Goal: Task Accomplishment & Management: Use online tool/utility

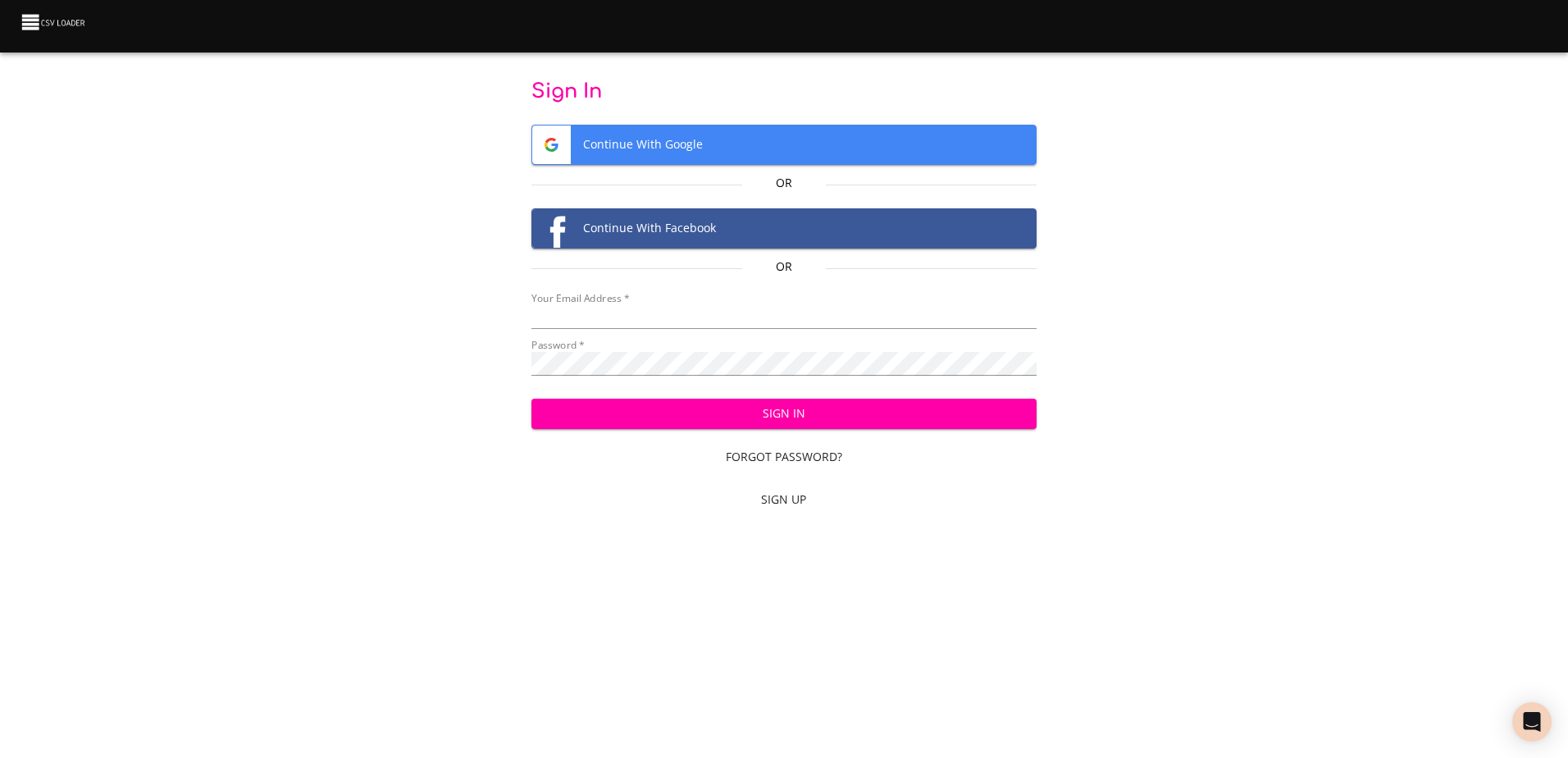
type input "[EMAIL_ADDRESS][DOMAIN_NAME]"
click at [737, 420] on span "Sign In" at bounding box center [783, 413] width 479 height 20
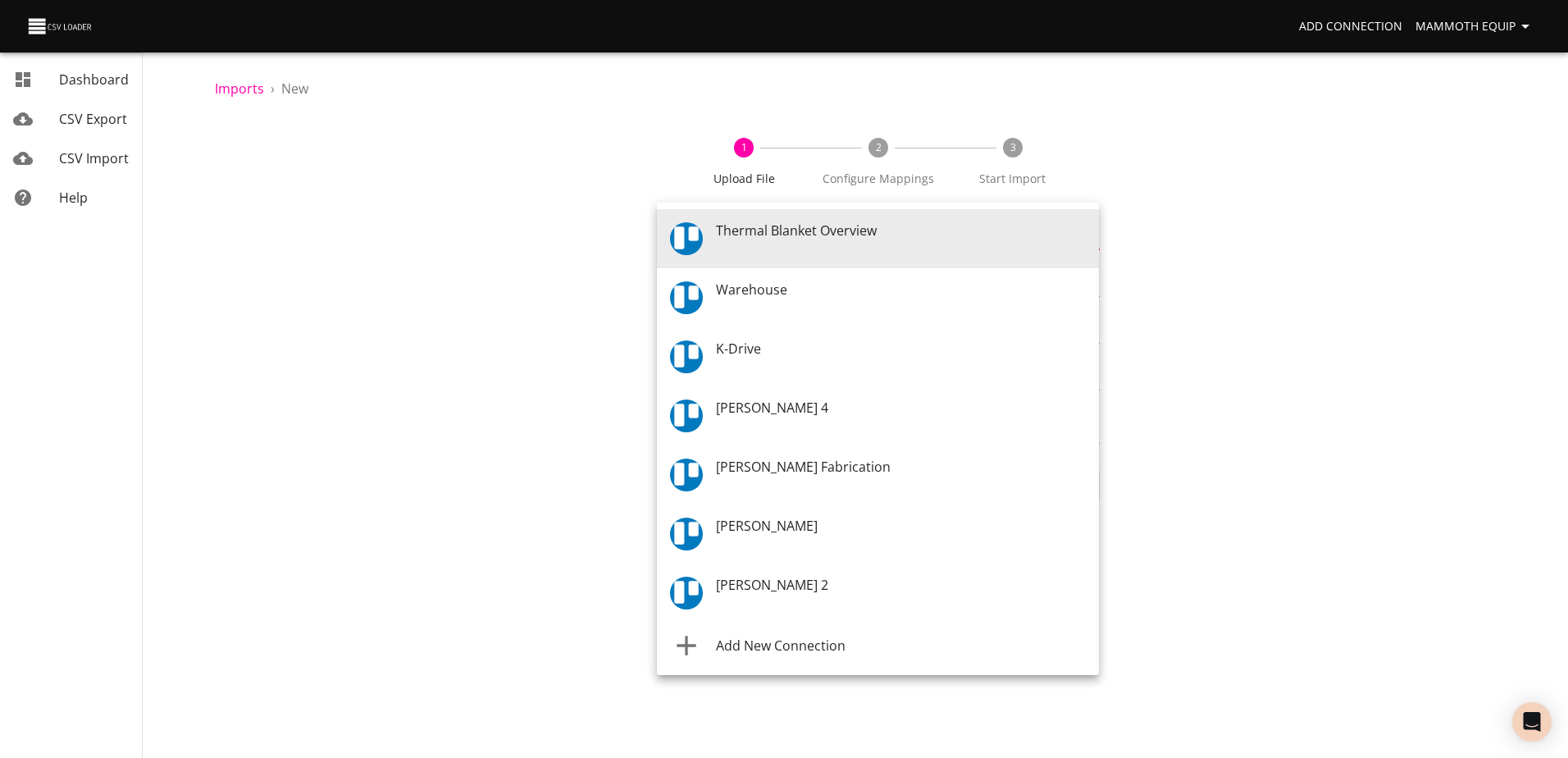
click at [1085, 241] on body "Add Connection Mammoth Equip Dashboard CSV Export CSV Import Help Imports › New…" at bounding box center [784, 379] width 1568 height 758
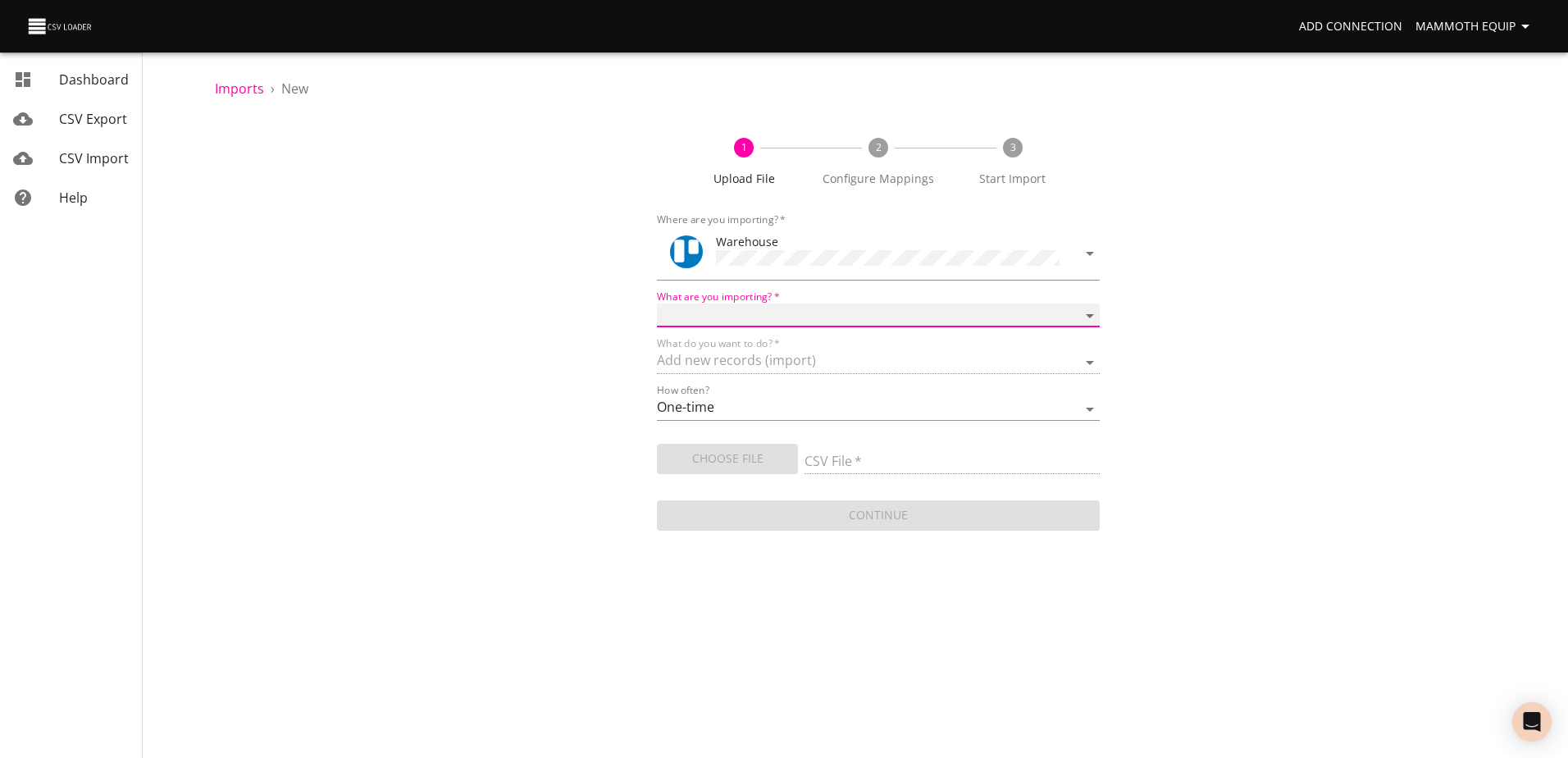
click at [1093, 306] on select "Boards Cards Checkitems Checklists" at bounding box center [877, 316] width 442 height 24
select select "cards"
click at [656, 304] on select "Boards Cards Checkitems Checklists" at bounding box center [877, 316] width 442 height 24
click at [727, 456] on span "Choose File" at bounding box center [727, 459] width 115 height 20
type input "Import1.xlsx"
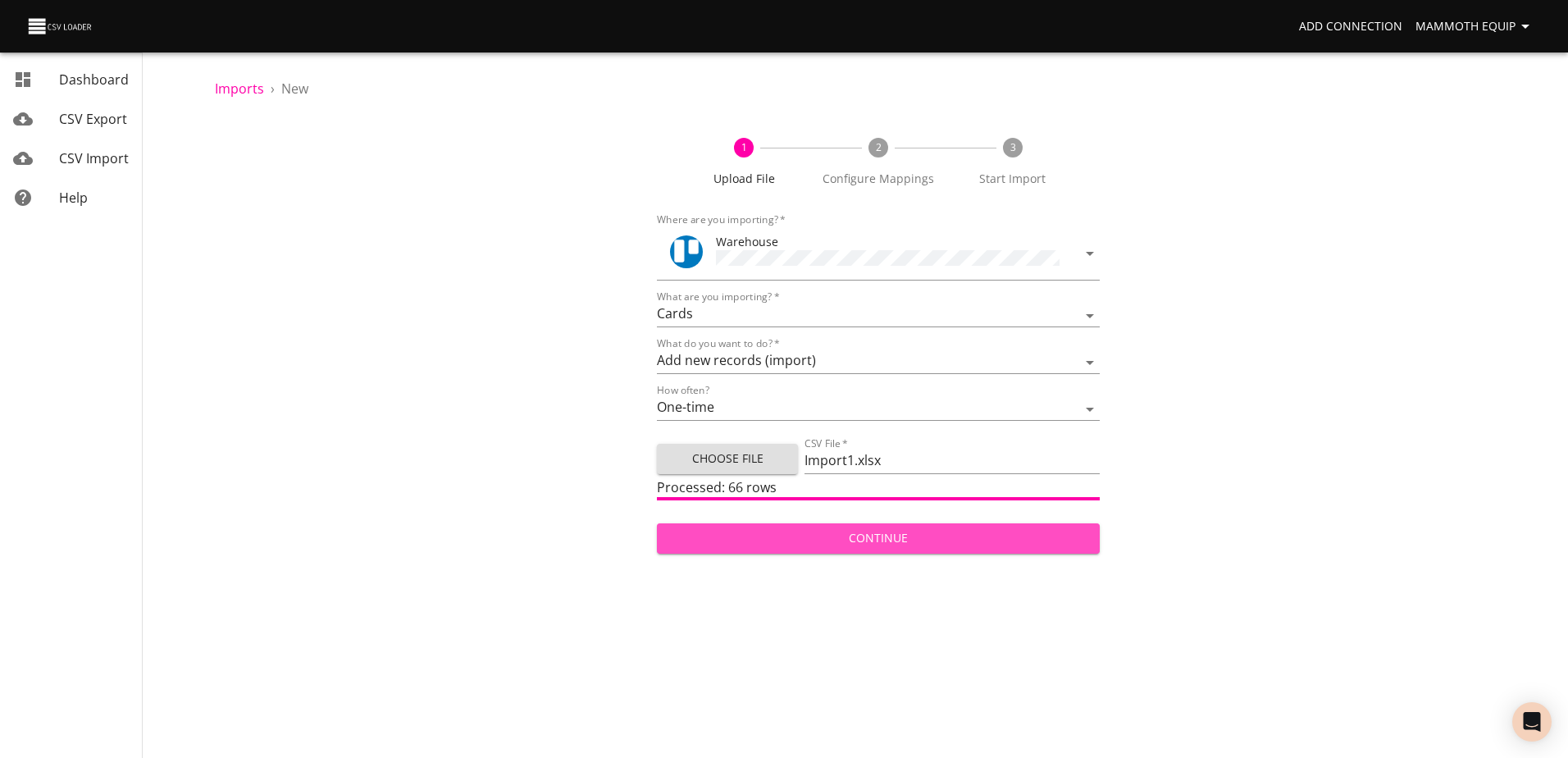
click at [795, 534] on span "Continue" at bounding box center [878, 538] width 416 height 20
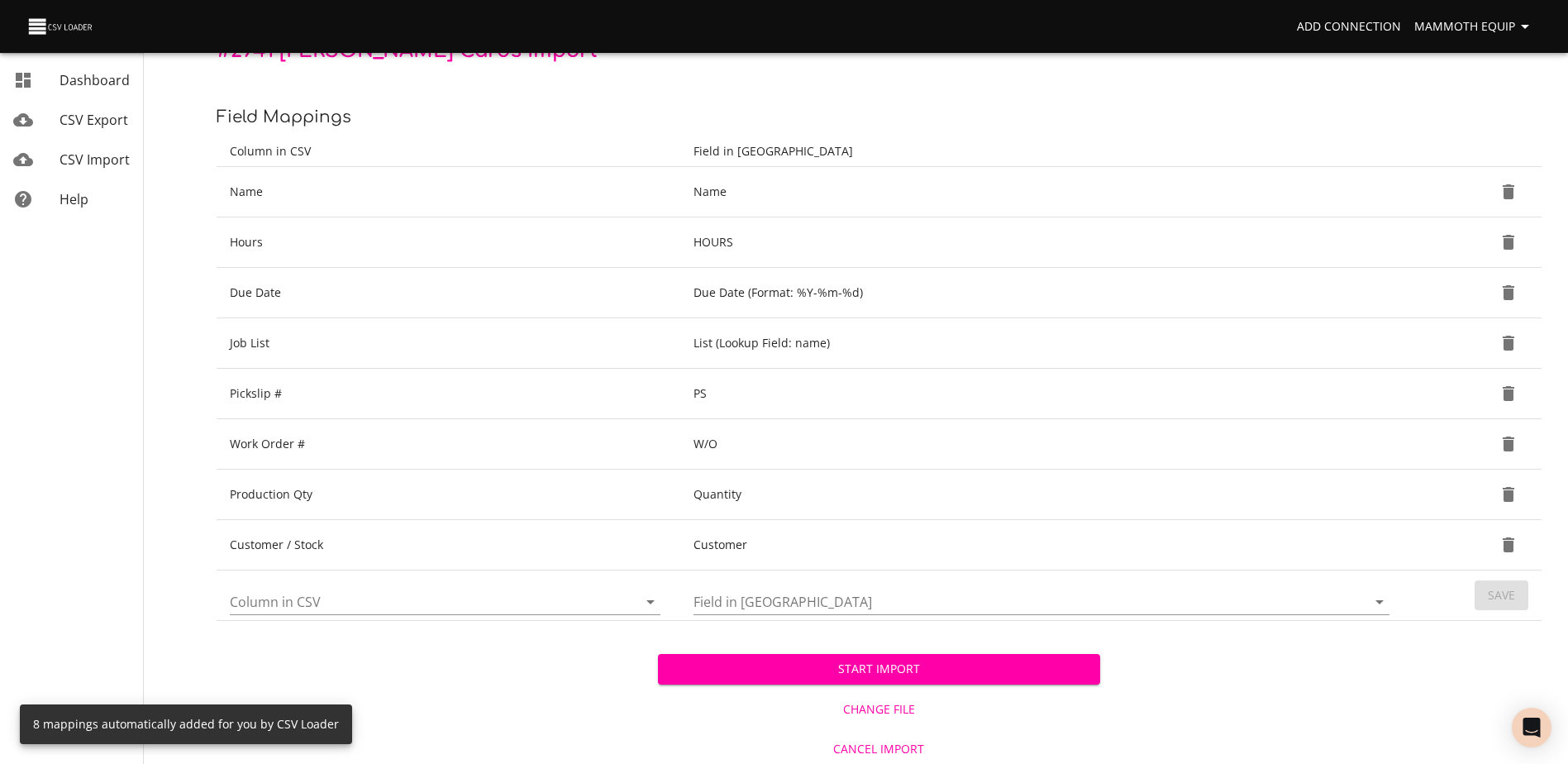
scroll to position [175, 0]
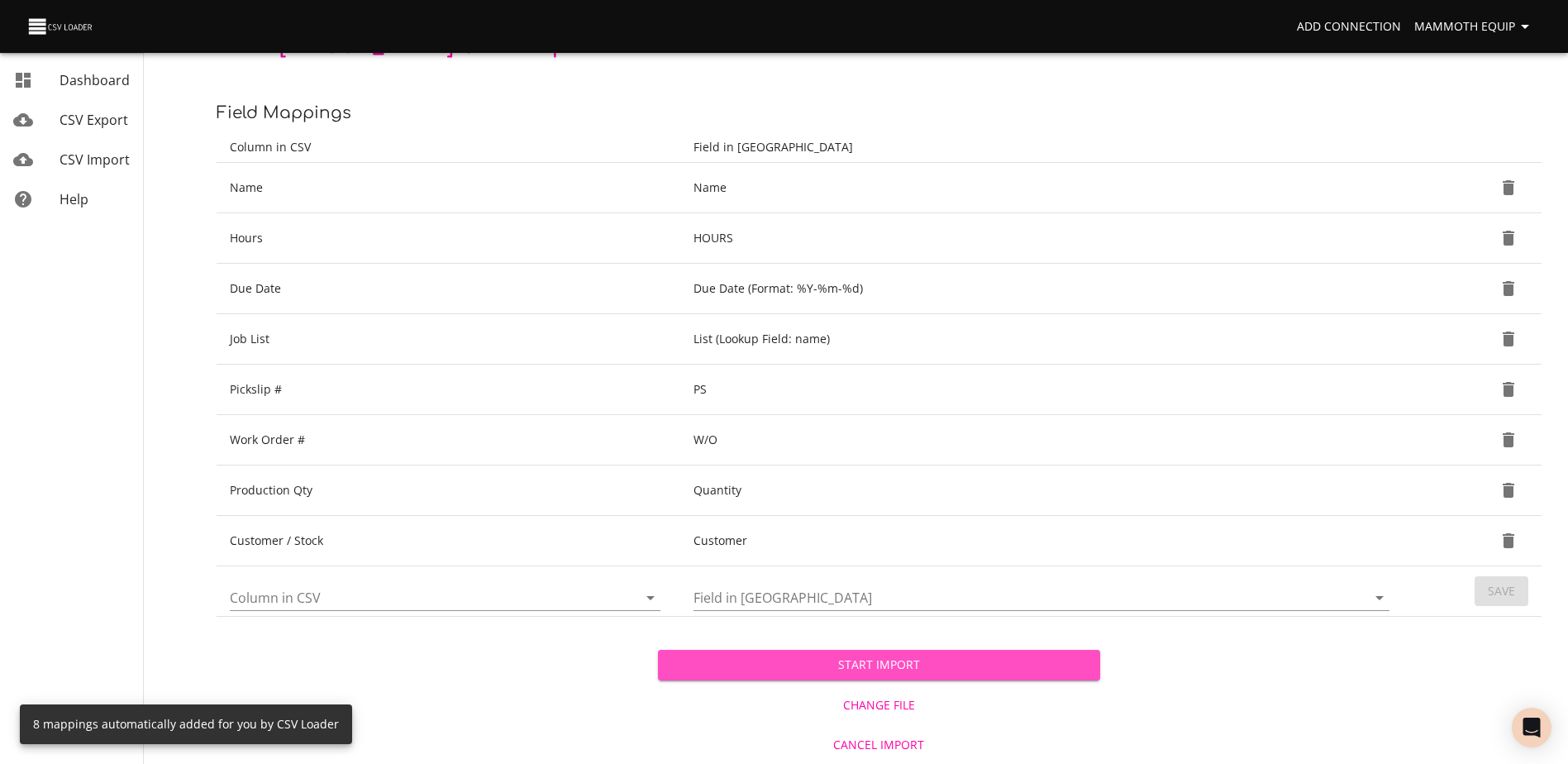
click at [824, 669] on span "Start Import" at bounding box center [878, 665] width 415 height 20
